Goal: Information Seeking & Learning: Understand process/instructions

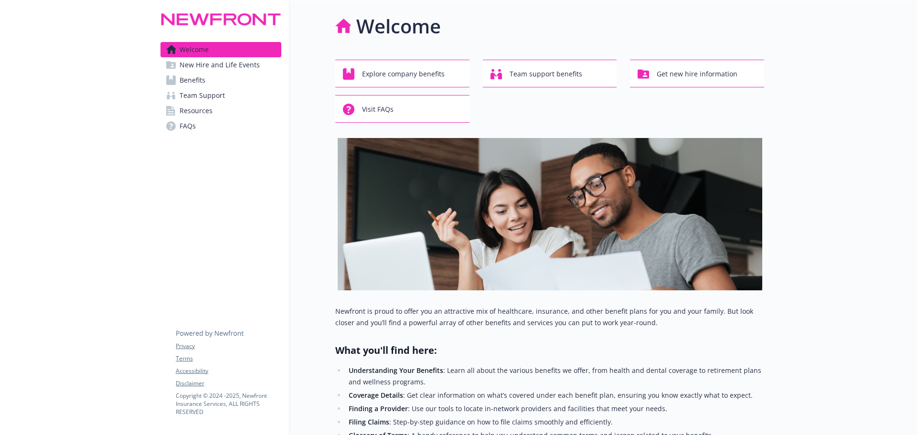
click at [230, 112] on link "Resources" at bounding box center [220, 110] width 121 height 15
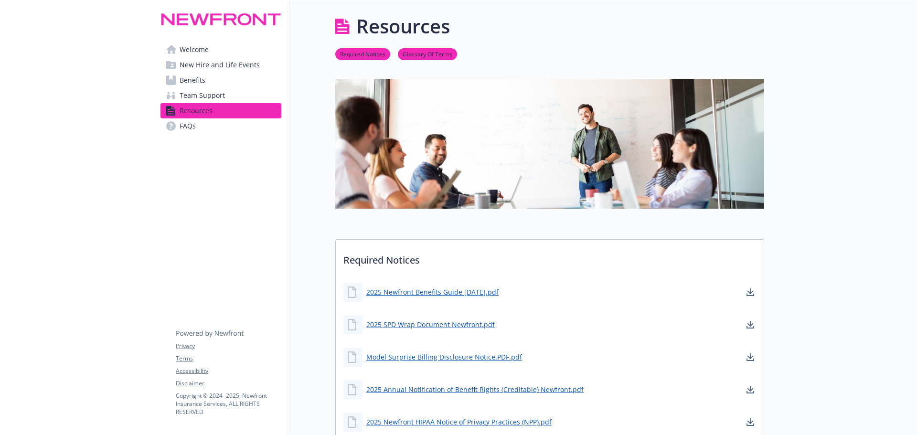
click at [186, 95] on span "Team Support" at bounding box center [202, 95] width 45 height 15
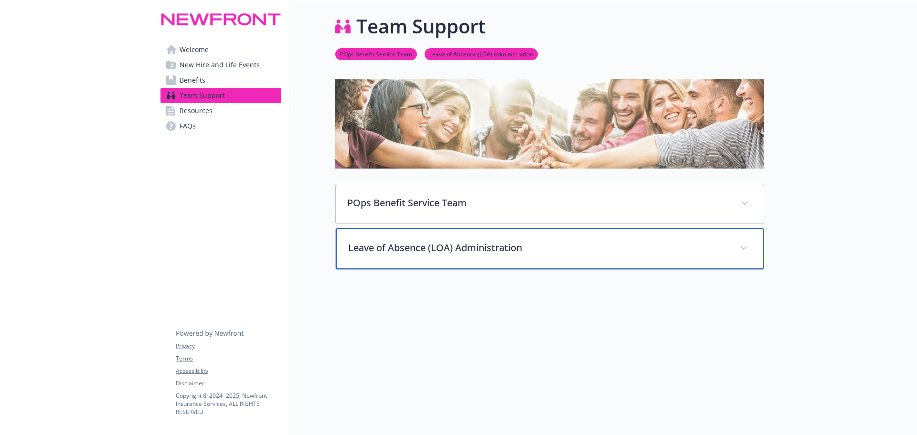
click at [462, 256] on div "Leave of Absence (LOA) Administration" at bounding box center [550, 248] width 428 height 41
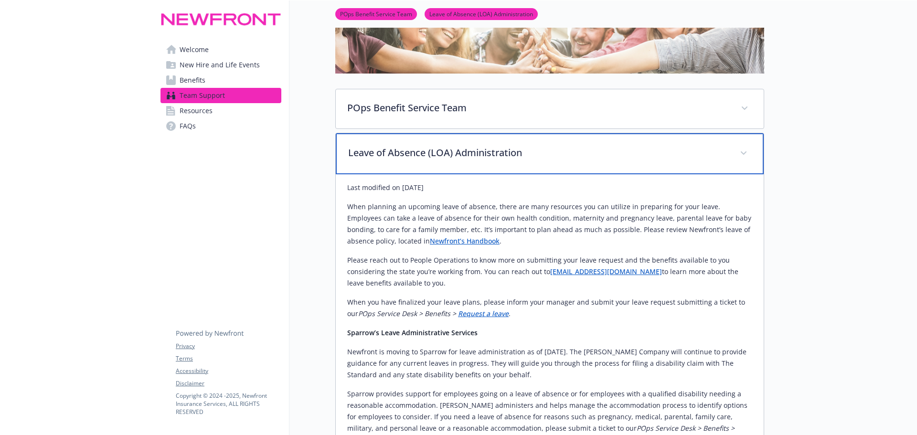
scroll to position [95, 0]
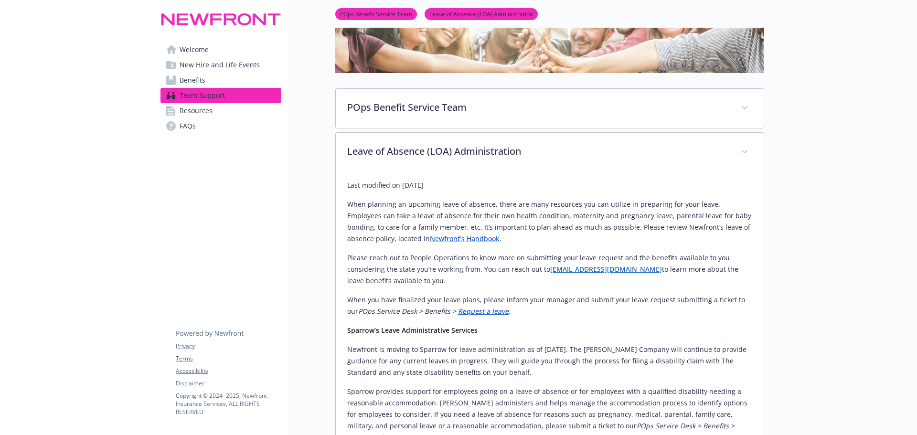
click at [430, 237] on link "Newfront’s Handbook" at bounding box center [465, 238] width 70 height 9
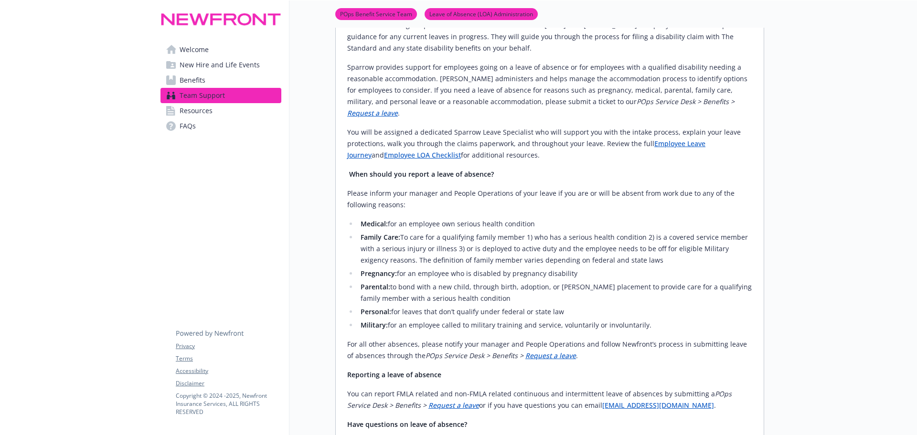
scroll to position [477, 0]
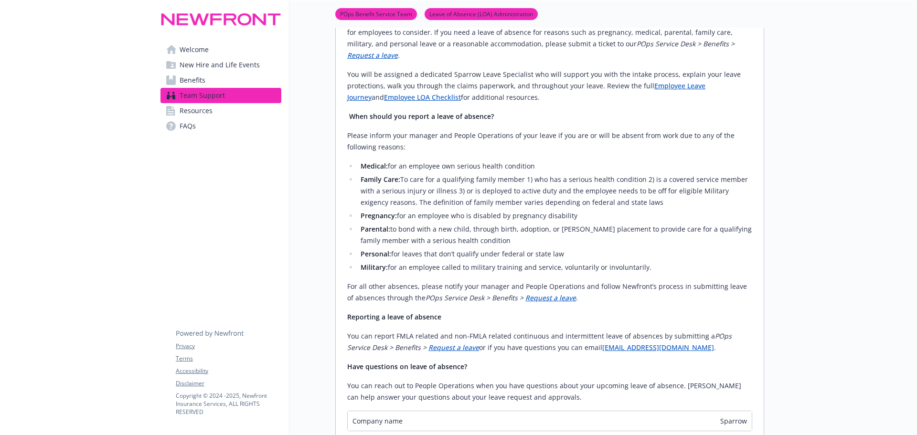
click at [689, 81] on link "Employee Leave Journey" at bounding box center [526, 91] width 358 height 21
